Goal: Transaction & Acquisition: Subscribe to service/newsletter

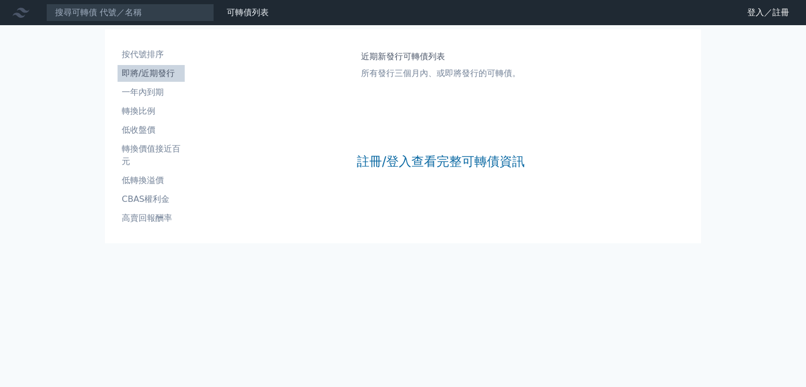
click at [425, 149] on div "註冊/登入查看完整可轉債資訊" at bounding box center [441, 161] width 168 height 139
click at [424, 157] on link "註冊/登入查看完整可轉債資訊" at bounding box center [441, 161] width 168 height 17
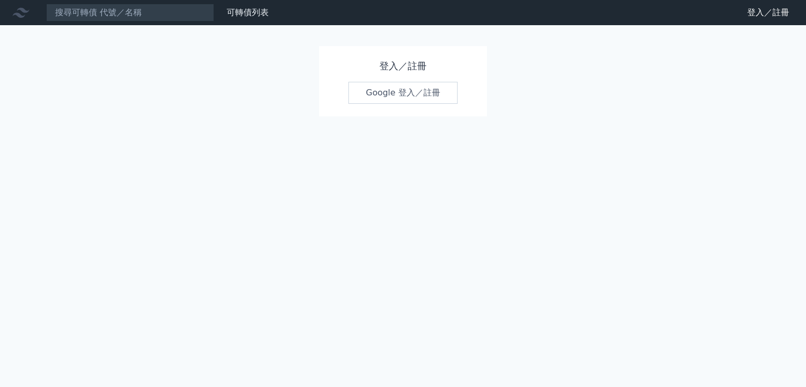
click at [428, 89] on link "Google 登入／註冊" at bounding box center [403, 93] width 109 height 22
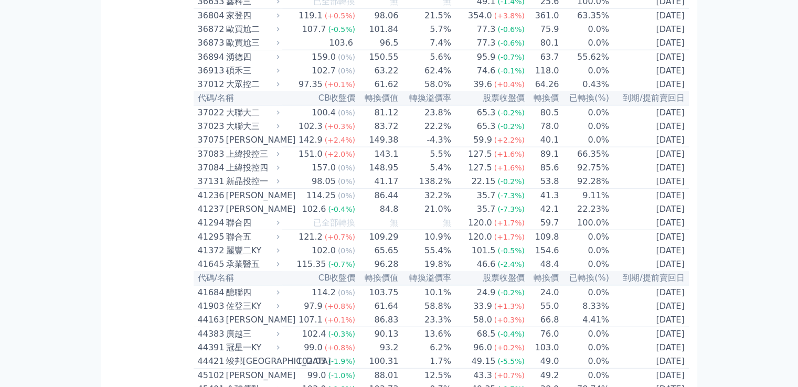
scroll to position [2572, 0]
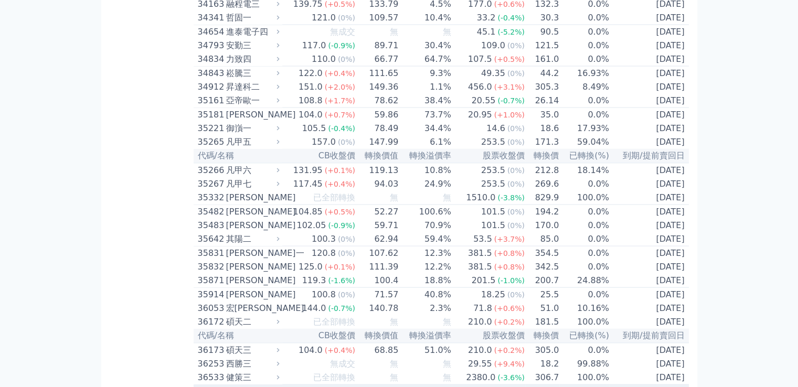
scroll to position [1890, 0]
